Goal: Task Accomplishment & Management: Manage account settings

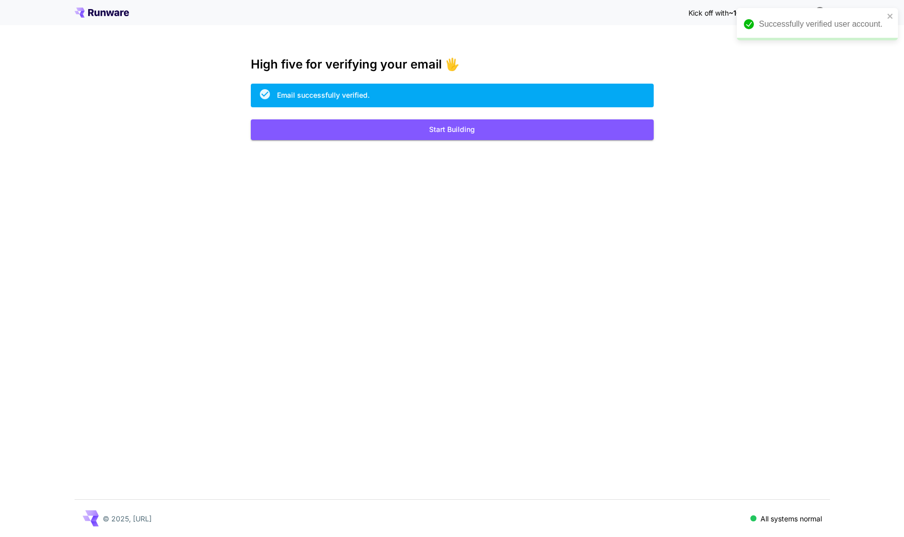
click at [617, 275] on div "Kick off with ~1000 free images! 🎈 High five for verifying your email 🖐️ Email …" at bounding box center [452, 268] width 904 height 537
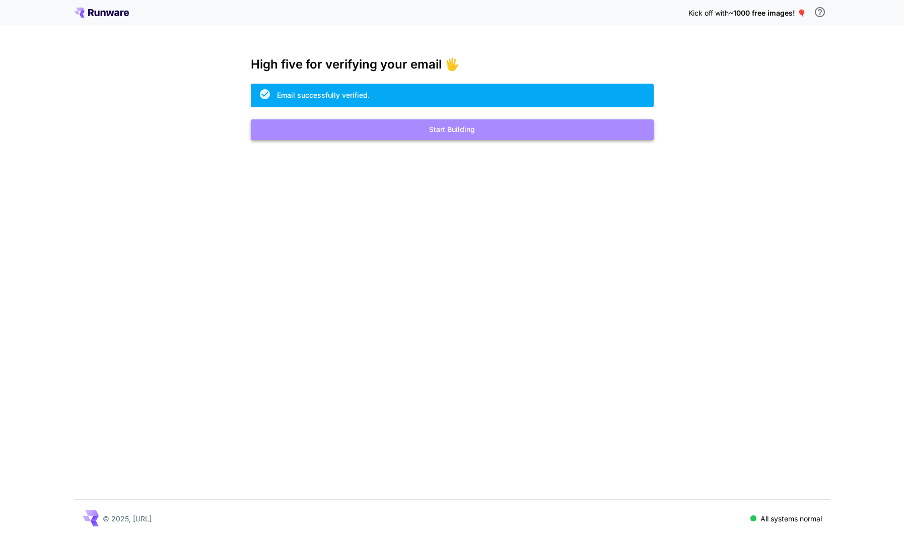
click at [457, 133] on button "Start Building" at bounding box center [452, 129] width 403 height 21
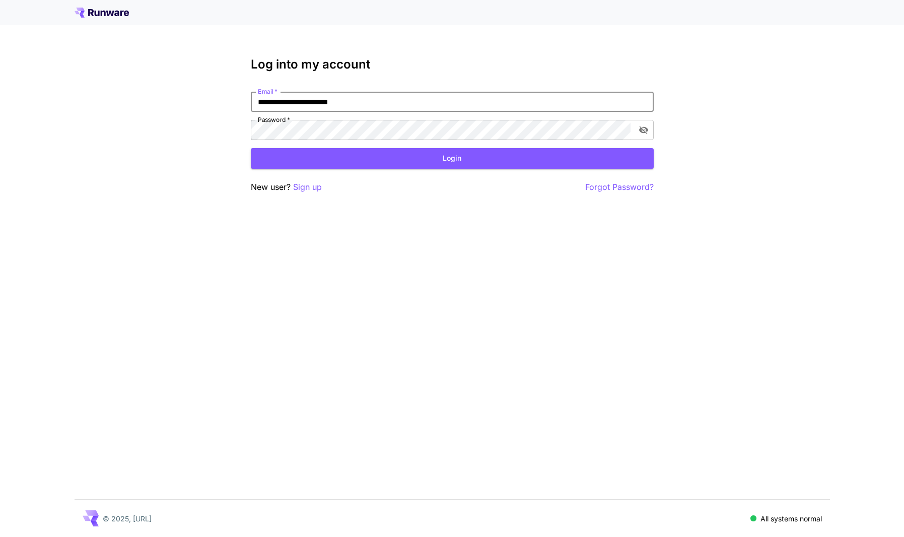
click at [431, 109] on input "**********" at bounding box center [452, 102] width 403 height 20
click at [390, 107] on input "**********" at bounding box center [452, 102] width 403 height 20
type input "**********"
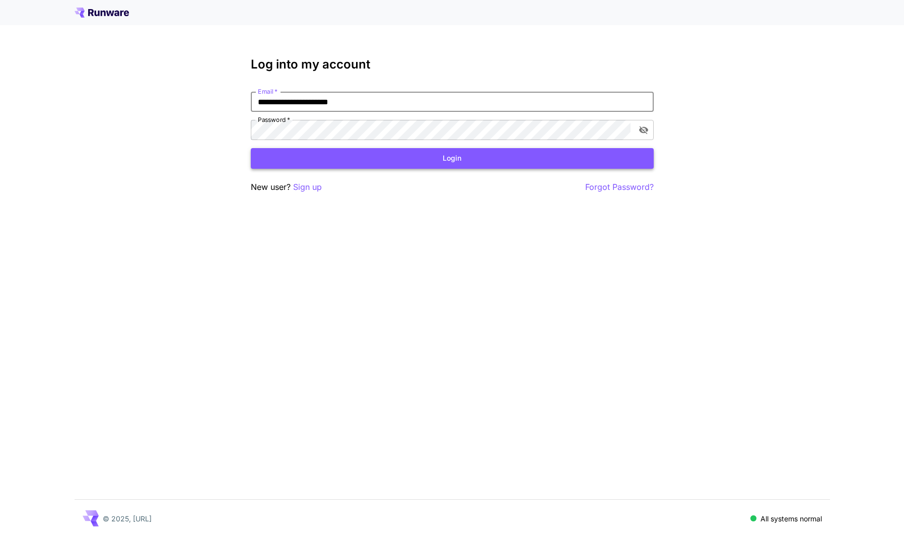
click at [359, 156] on button "Login" at bounding box center [452, 158] width 403 height 21
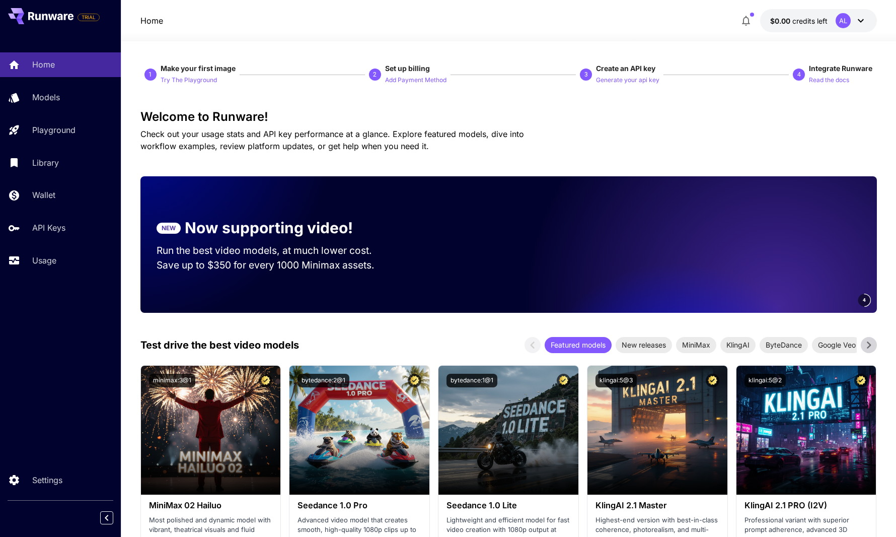
scroll to position [119, 0]
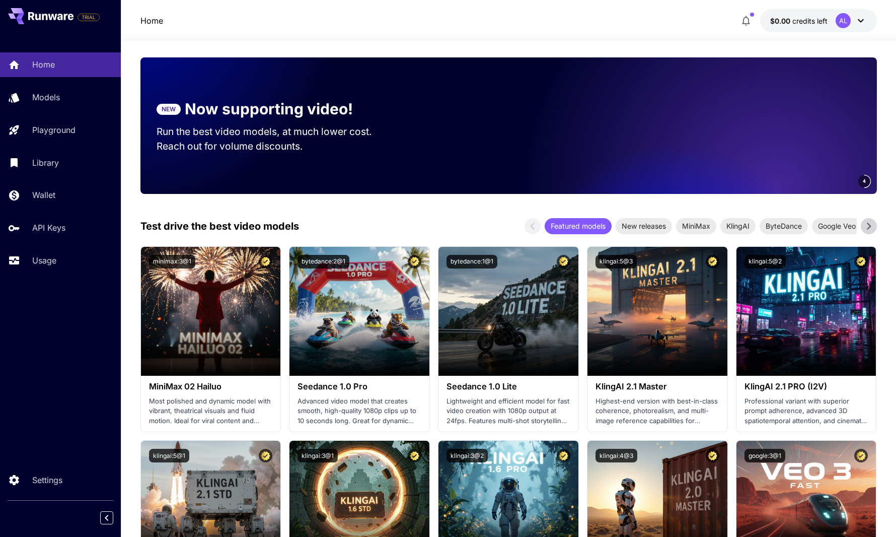
click at [871, 225] on icon at bounding box center [868, 225] width 15 height 15
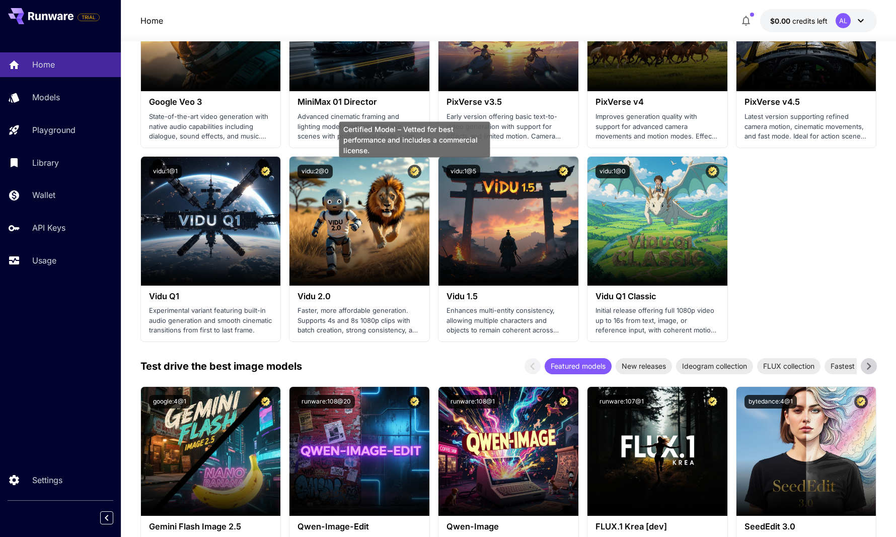
scroll to position [1054, 0]
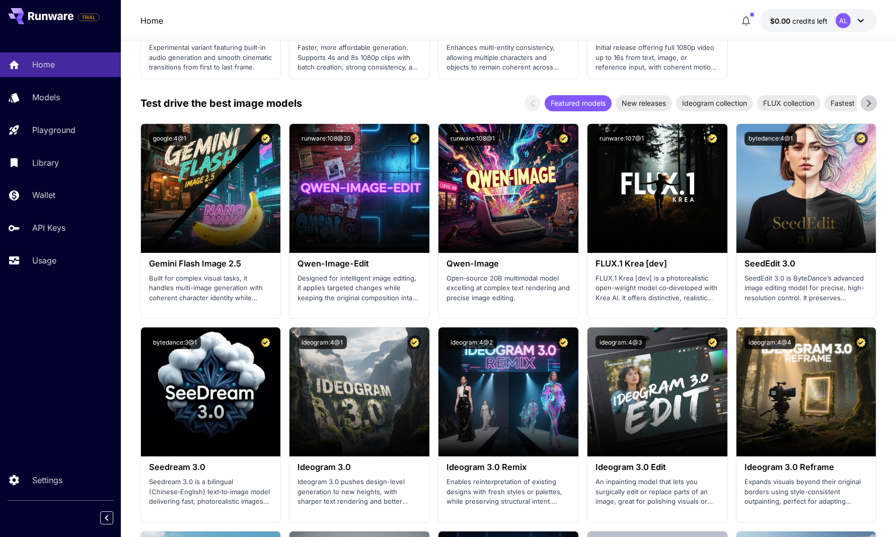
click at [874, 103] on icon at bounding box center [868, 103] width 15 height 15
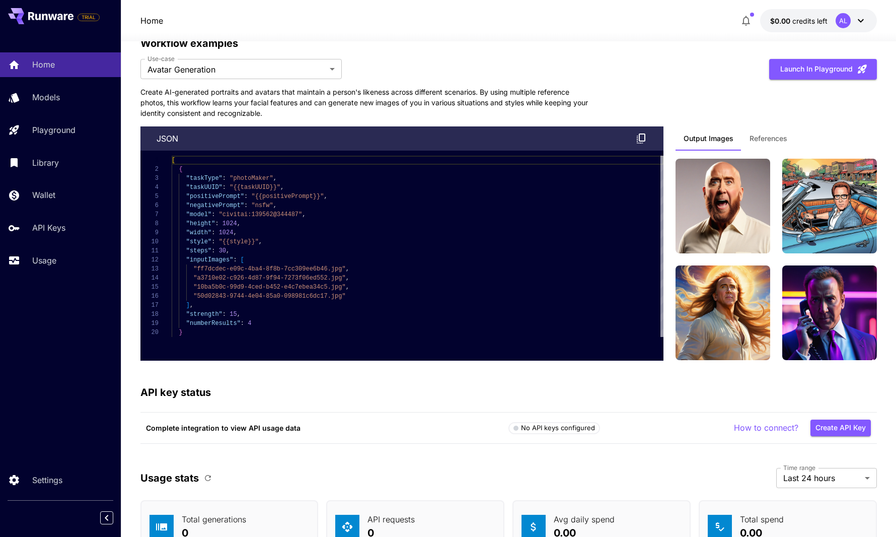
scroll to position [2366, 0]
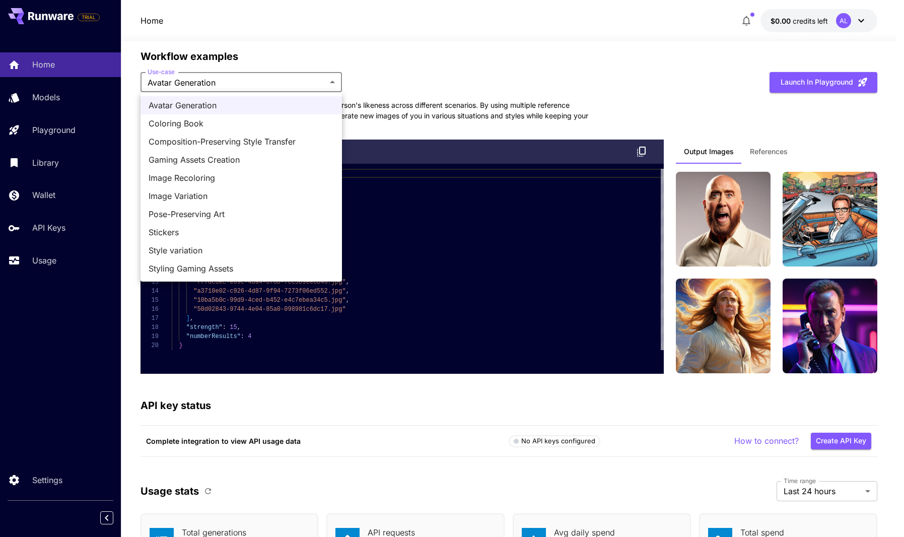
click at [506, 54] on div at bounding box center [452, 268] width 904 height 537
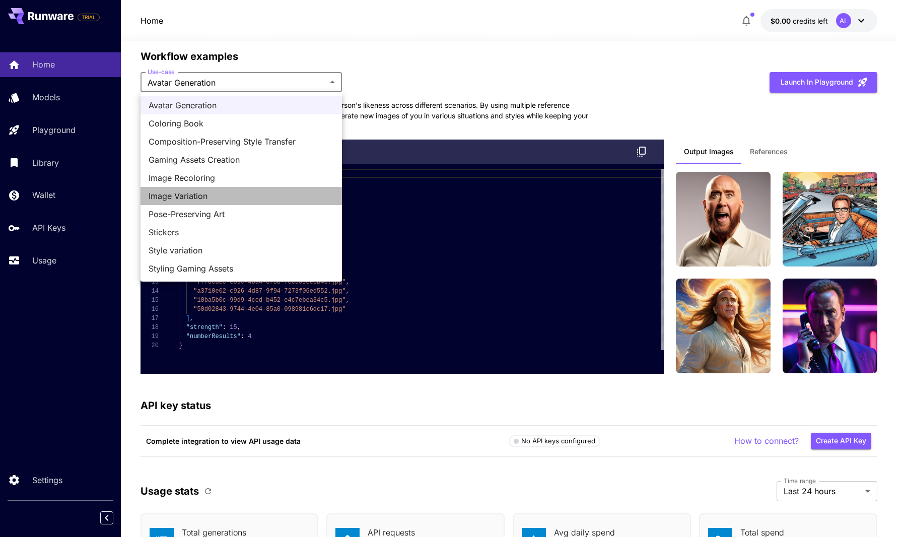
click at [254, 189] on li "Image Variation" at bounding box center [240, 196] width 201 height 18
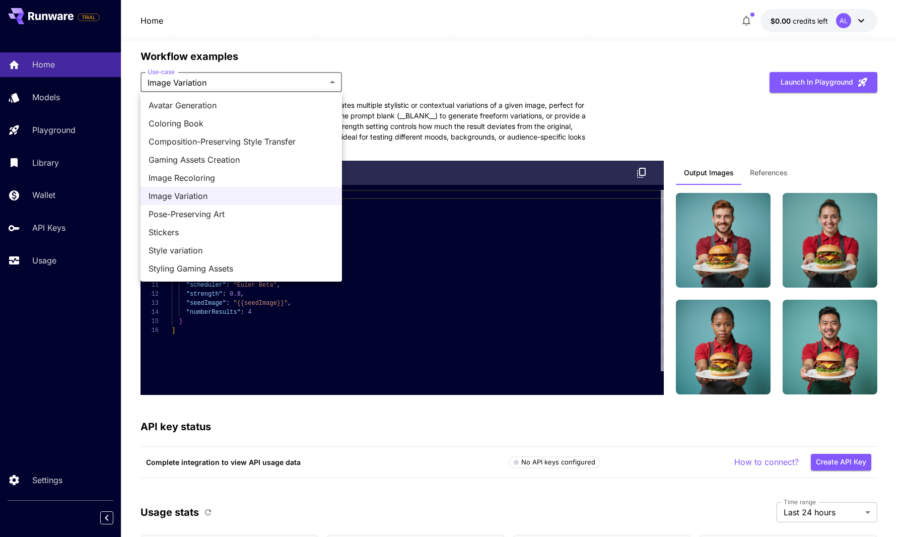
click at [245, 177] on span "Image Recoloring" at bounding box center [241, 178] width 185 height 12
type input "**********"
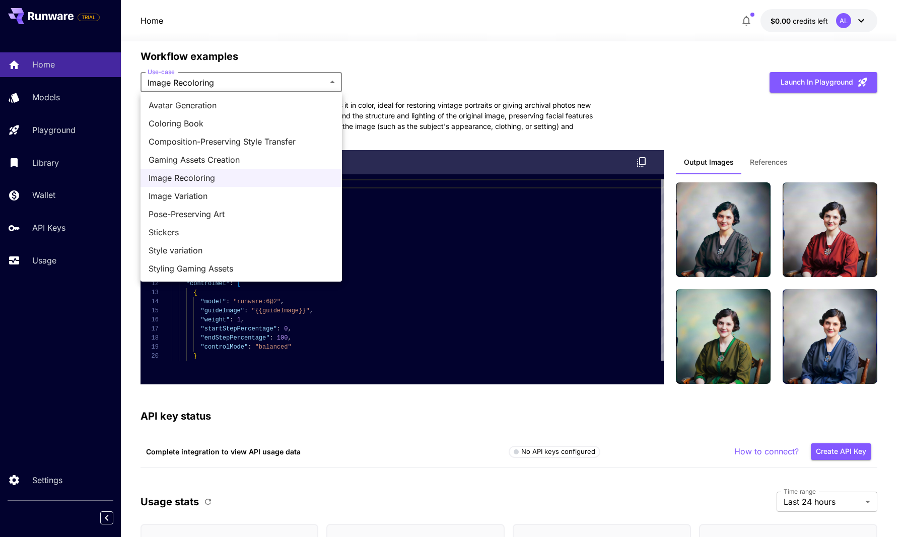
click at [499, 446] on div at bounding box center [452, 268] width 904 height 537
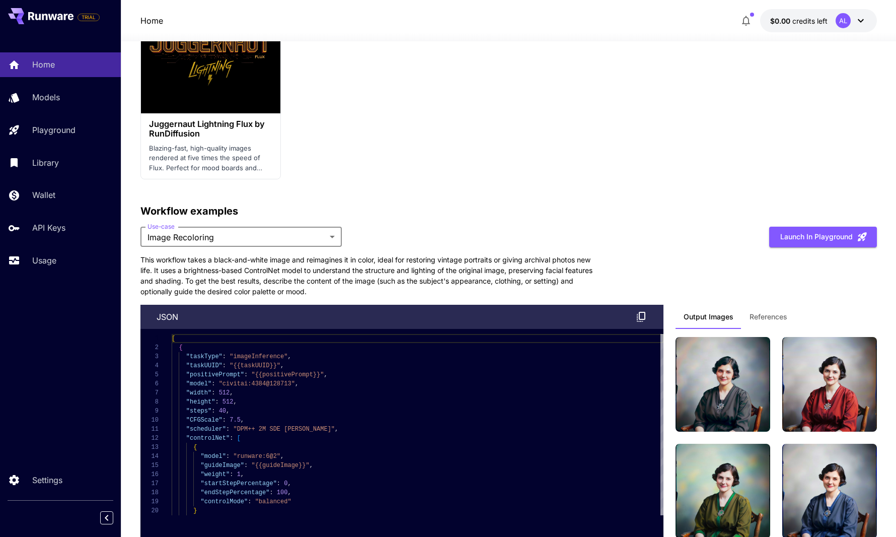
scroll to position [1763, 0]
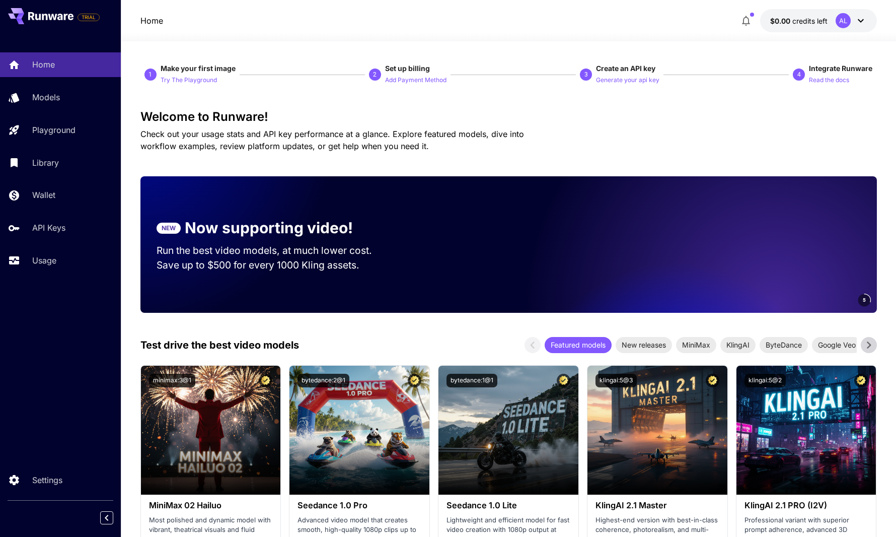
click at [856, 26] on icon at bounding box center [861, 21] width 12 height 12
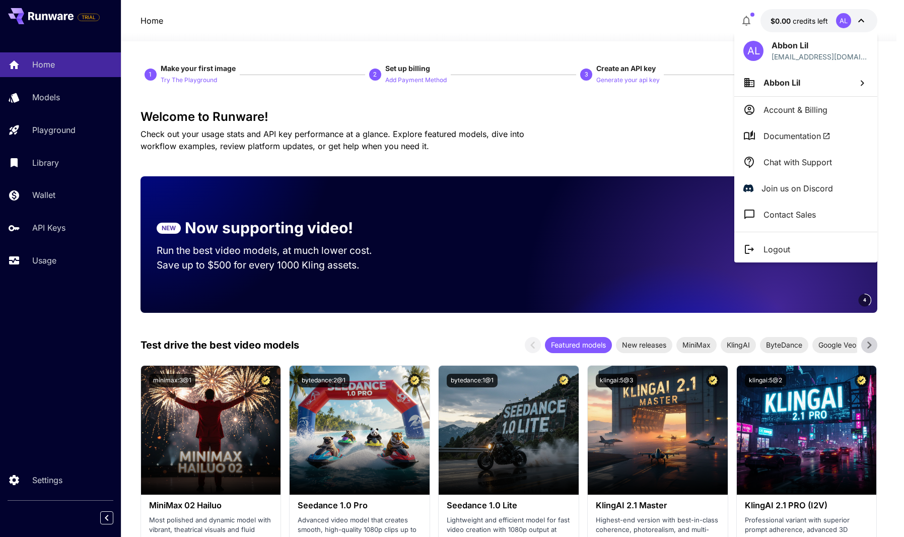
click at [863, 20] on div at bounding box center [452, 268] width 904 height 537
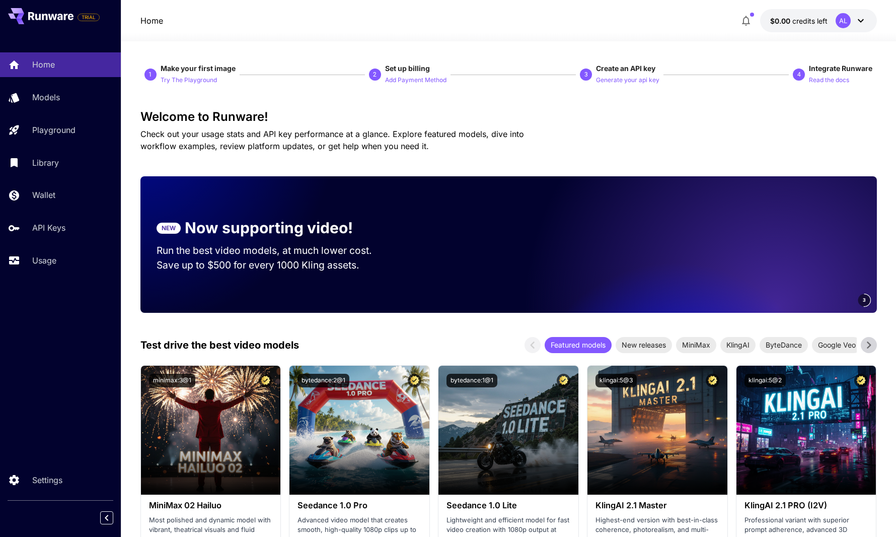
click at [863, 20] on icon at bounding box center [861, 21] width 6 height 4
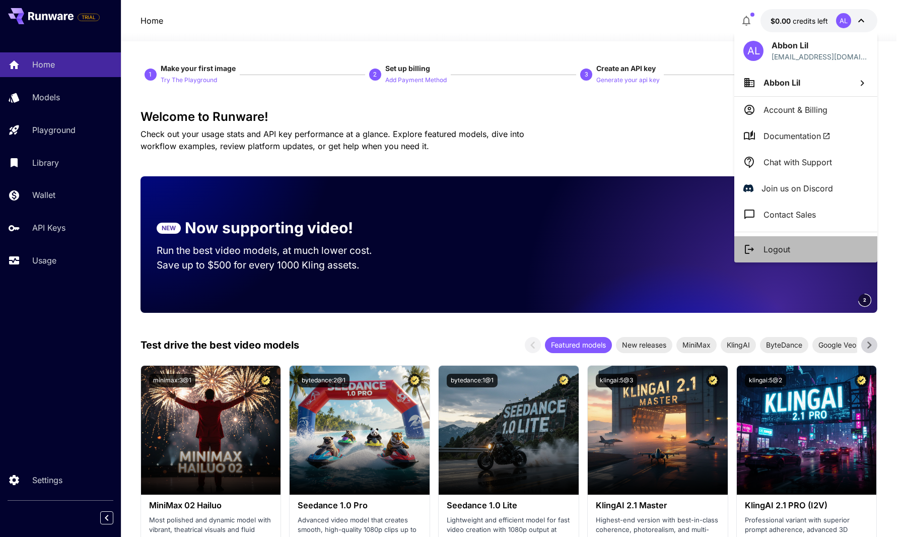
click at [802, 248] on li "Logout" at bounding box center [805, 249] width 143 height 26
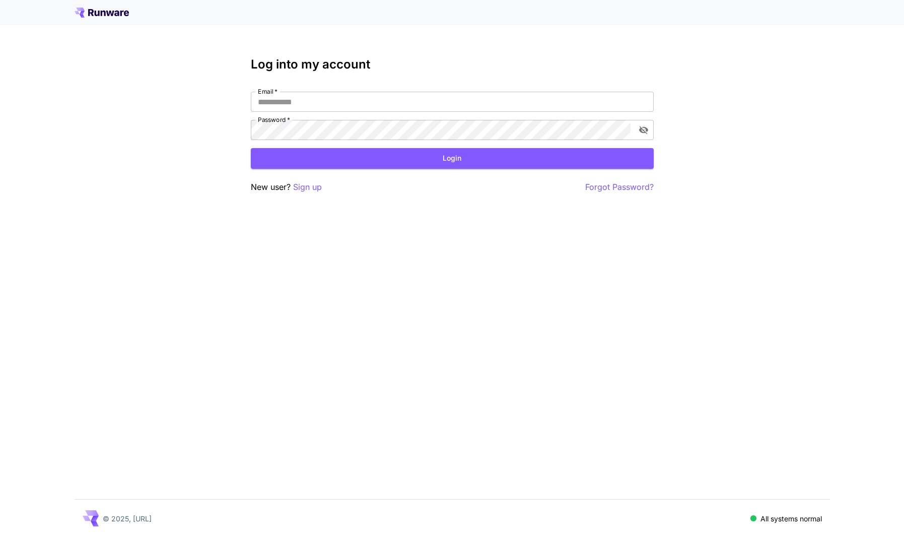
type input "**********"
click at [772, 524] on div "© 2025, Runware.ai All systems normal" at bounding box center [452, 517] width 755 height 37
click at [773, 521] on p "All systems normal" at bounding box center [790, 518] width 61 height 11
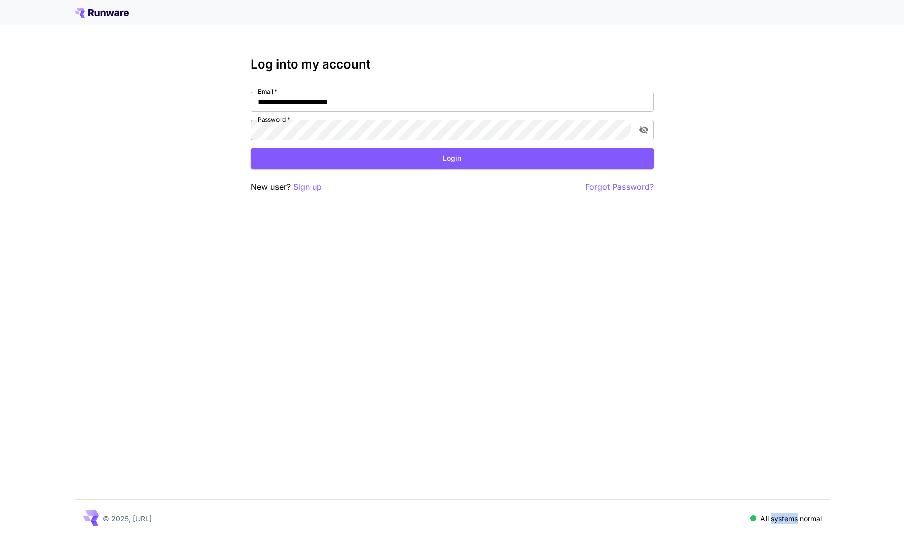
click at [772, 520] on p "All systems normal" at bounding box center [790, 518] width 61 height 11
click at [772, 518] on p "All systems normal" at bounding box center [790, 518] width 61 height 11
click at [643, 125] on icon "toggle password visibility" at bounding box center [643, 130] width 10 height 10
click at [643, 126] on icon "toggle password visibility" at bounding box center [643, 130] width 10 height 10
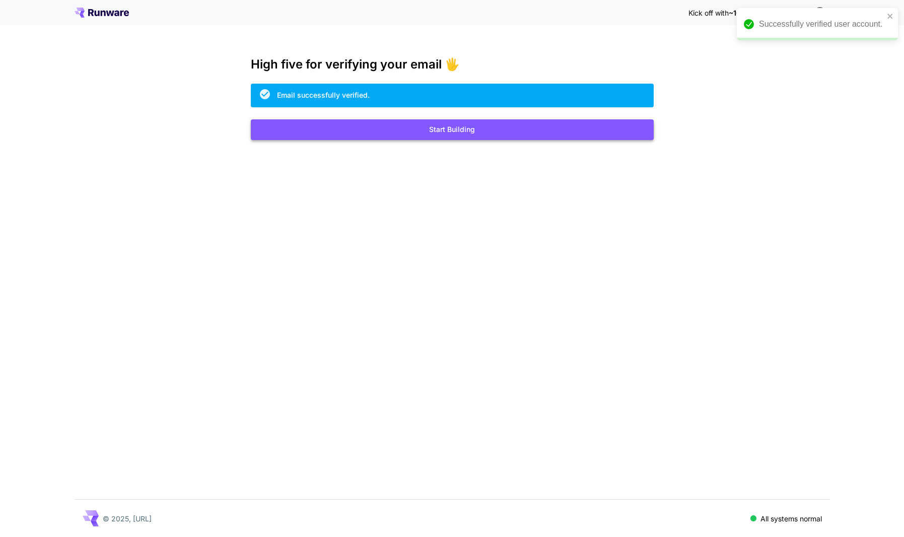
click at [431, 134] on button "Start Building" at bounding box center [452, 129] width 403 height 21
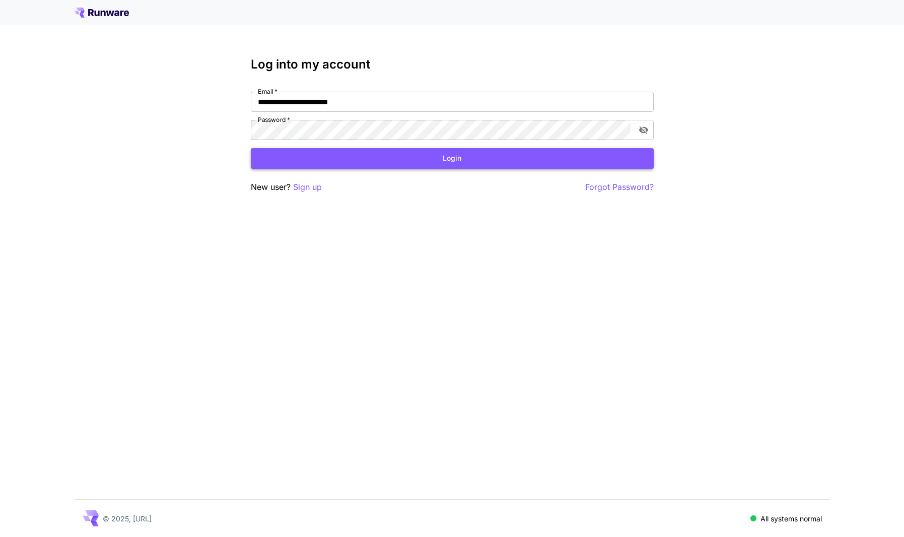
click at [460, 158] on button "Login" at bounding box center [452, 158] width 403 height 21
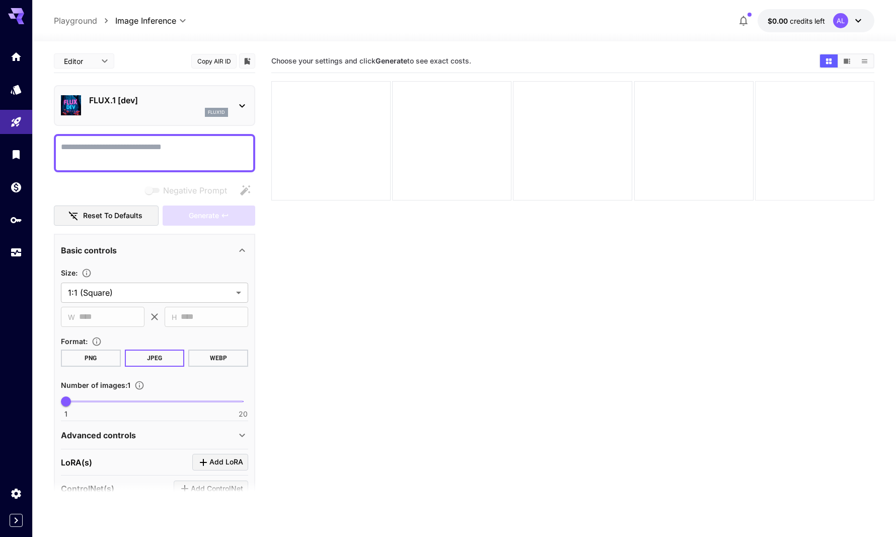
click at [826, 98] on div at bounding box center [814, 140] width 119 height 119
click at [840, 17] on div "AL" at bounding box center [840, 20] width 15 height 15
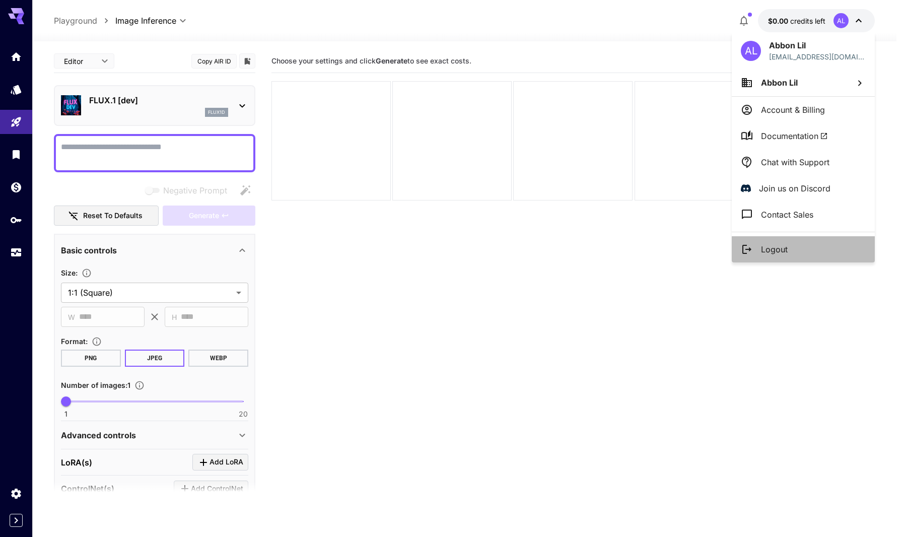
click at [782, 246] on p "Logout" at bounding box center [774, 249] width 27 height 12
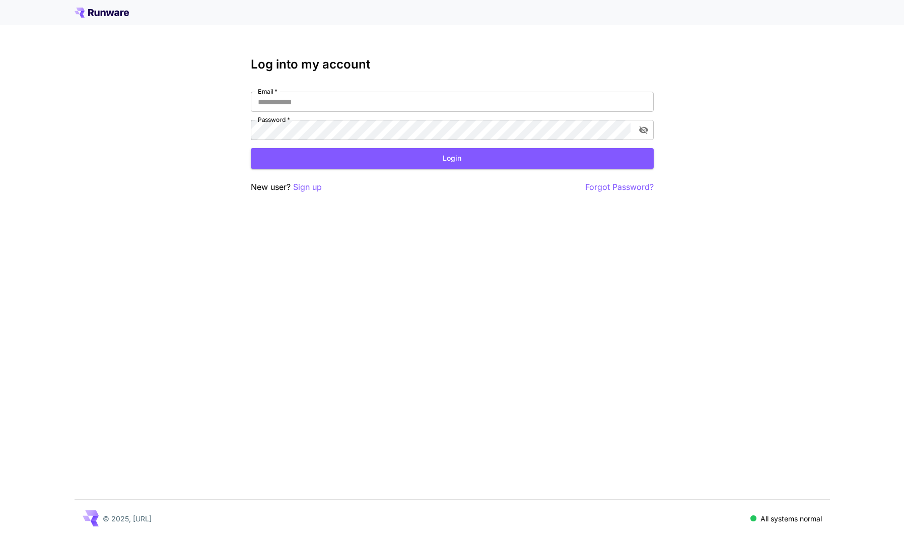
type input "**********"
click at [307, 187] on p "Sign up" at bounding box center [307, 187] width 29 height 13
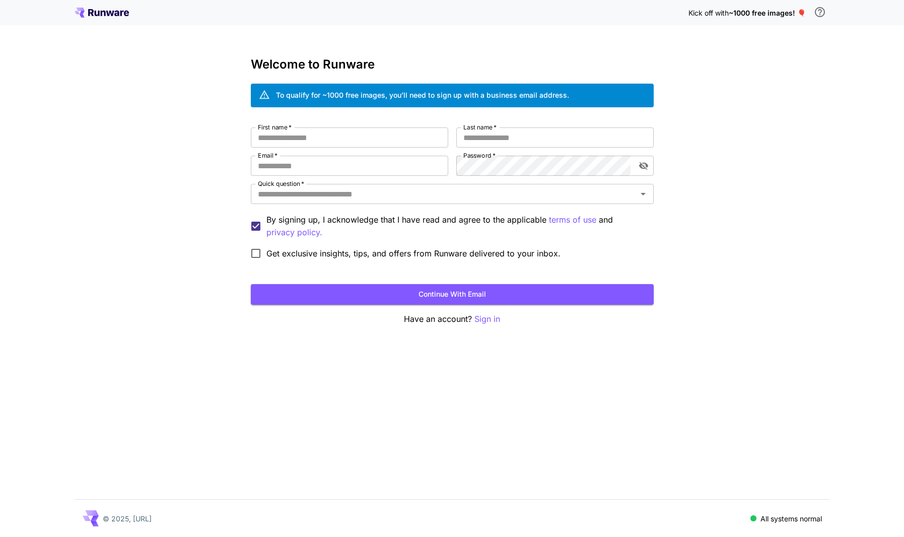
type input "**********"
